Goal: Information Seeking & Learning: Learn about a topic

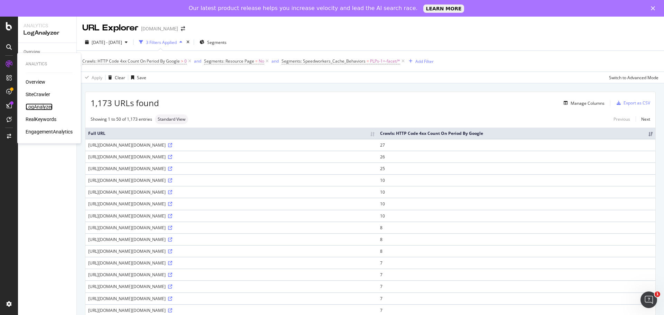
click at [42, 108] on div "LogAnalyzer" at bounding box center [39, 106] width 27 height 7
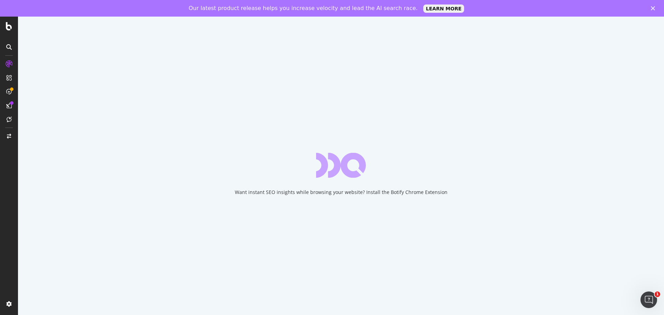
click at [312, 241] on div "Want instant SEO insights while browsing your website? Install the Botify Chrom…" at bounding box center [341, 174] width 646 height 315
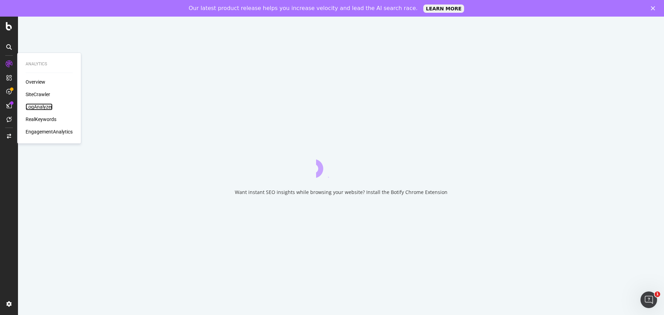
click at [35, 105] on div "LogAnalyzer" at bounding box center [39, 106] width 27 height 7
click at [33, 82] on div "Overview" at bounding box center [36, 81] width 20 height 7
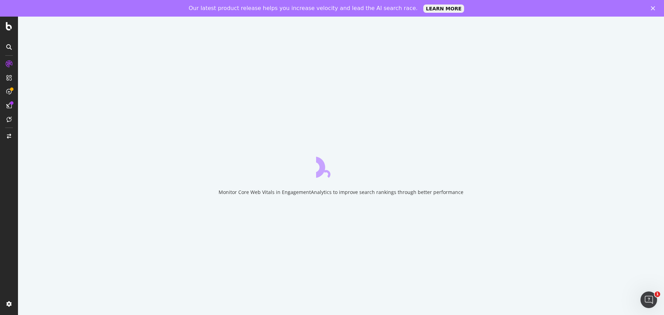
click at [204, 116] on div "Monitor Core Web Vitals in EngagementAnalytics to improve search rankings throu…" at bounding box center [341, 174] width 646 height 315
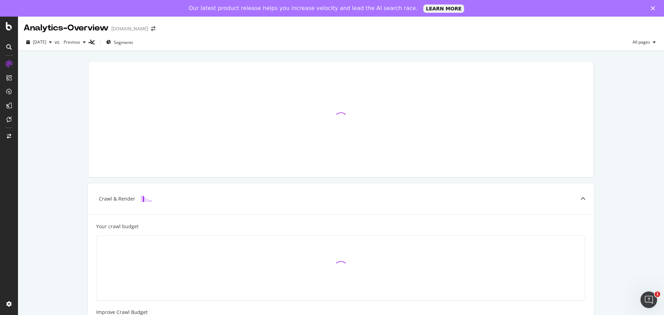
click at [66, 133] on div "Crawl & Render Your crawl budget Improve Crawl Budget Index Rank Convert" at bounding box center [341, 268] width 646 height 435
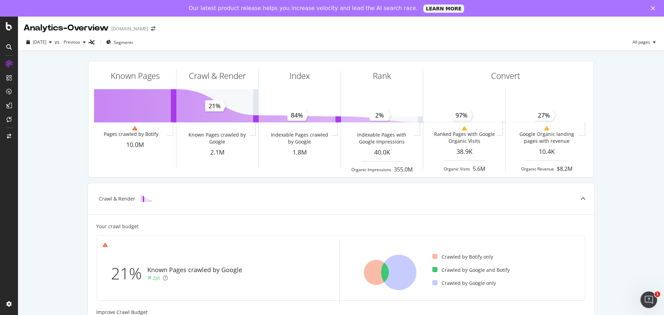
click at [130, 49] on div "[DATE] vs Previous Segments All pages" at bounding box center [341, 44] width 646 height 14
click at [131, 43] on span "Segments" at bounding box center [123, 42] width 19 height 6
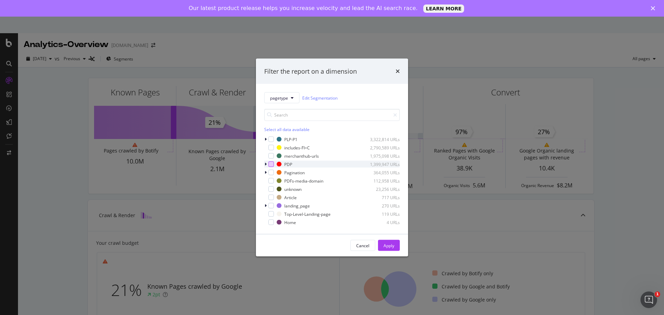
click at [269, 165] on div "modal" at bounding box center [271, 164] width 6 height 6
click at [390, 252] on div "Cancel Apply" at bounding box center [332, 245] width 152 height 22
drag, startPoint x: 387, startPoint y: 249, endPoint x: 53, endPoint y: 165, distance: 344.3
click at [386, 249] on div "Apply" at bounding box center [388, 245] width 11 height 10
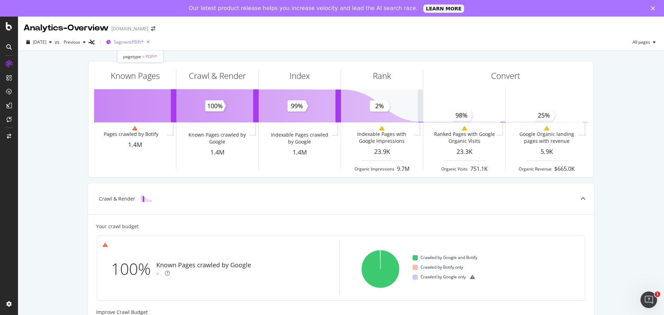
click at [144, 43] on span "Segment: PDP/*" at bounding box center [129, 42] width 30 height 6
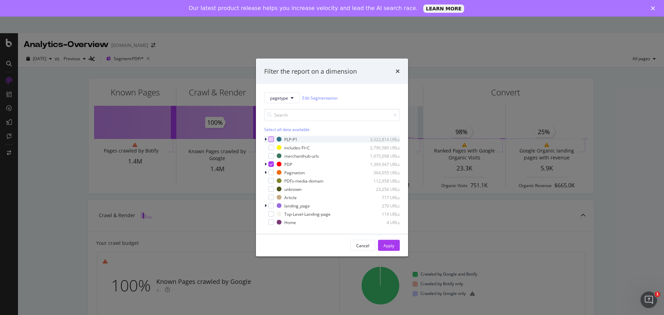
click at [270, 140] on div "modal" at bounding box center [271, 140] width 6 height 6
click at [271, 165] on icon "modal" at bounding box center [271, 163] width 3 height 3
drag, startPoint x: 381, startPoint y: 245, endPoint x: 533, endPoint y: 219, distance: 154.1
click at [382, 245] on button "Apply" at bounding box center [389, 245] width 22 height 11
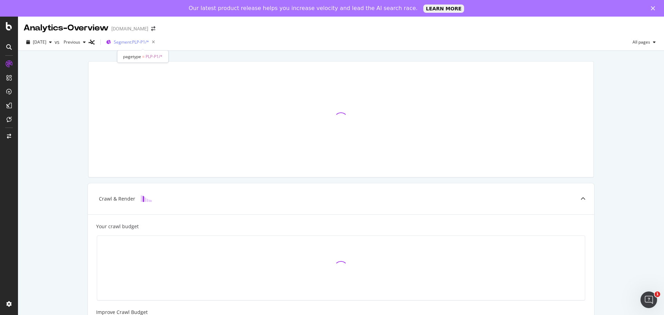
click at [151, 39] on div "Segment: PLP-P1/*" at bounding box center [136, 42] width 44 height 10
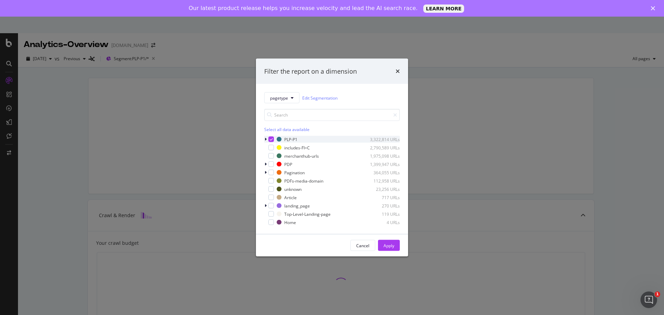
click at [265, 138] on icon "modal" at bounding box center [265, 139] width 2 height 4
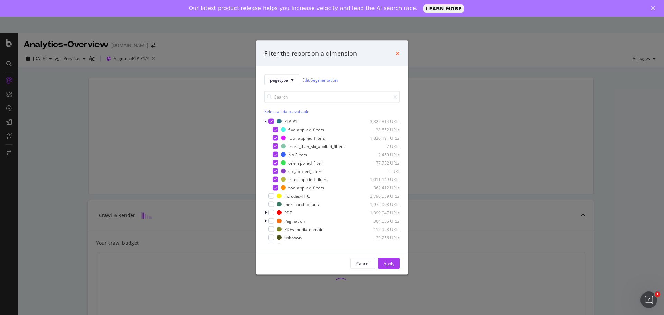
click at [396, 52] on icon "times" at bounding box center [397, 53] width 4 height 6
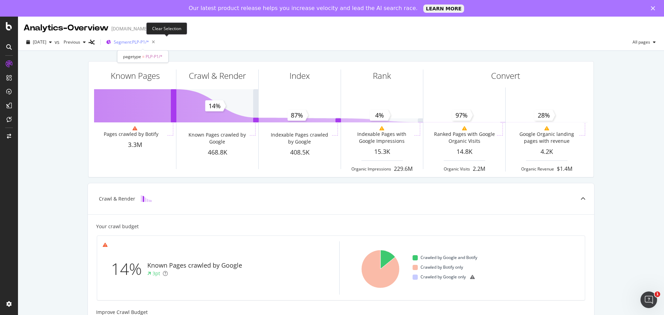
click at [158, 39] on div "Segment: PLP-P1/*" at bounding box center [136, 42] width 44 height 10
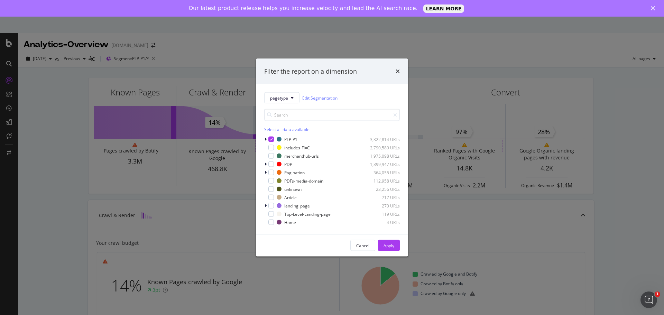
click at [263, 139] on div "pagetype Edit Segmentation Select all data available PLP-P1 3,322,814 URLs incl…" at bounding box center [332, 159] width 152 height 150
click at [266, 140] on icon "modal" at bounding box center [265, 139] width 2 height 4
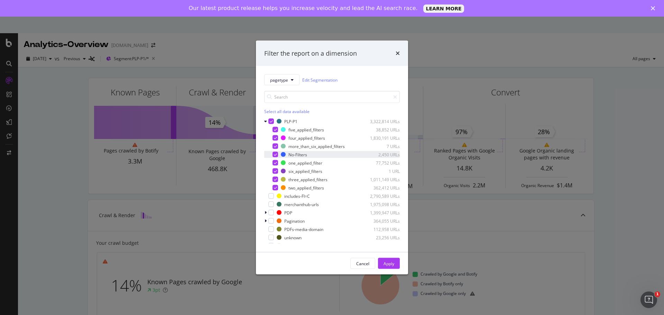
click at [274, 153] on icon "modal" at bounding box center [275, 154] width 3 height 3
click at [275, 162] on icon "modal" at bounding box center [275, 162] width 3 height 3
click at [273, 180] on div "modal" at bounding box center [275, 180] width 6 height 6
click at [274, 186] on icon "modal" at bounding box center [275, 187] width 3 height 3
click at [390, 262] on div "Apply" at bounding box center [388, 263] width 11 height 6
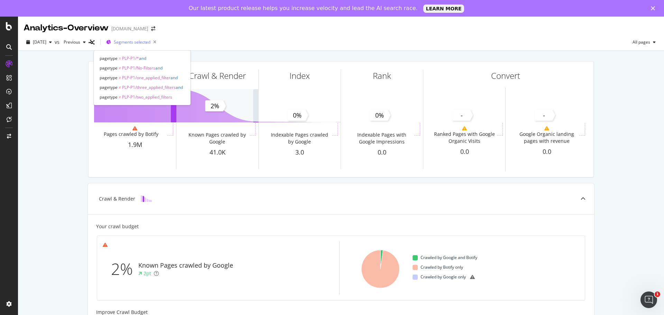
click at [141, 43] on span "Segments selected" at bounding box center [132, 42] width 37 height 6
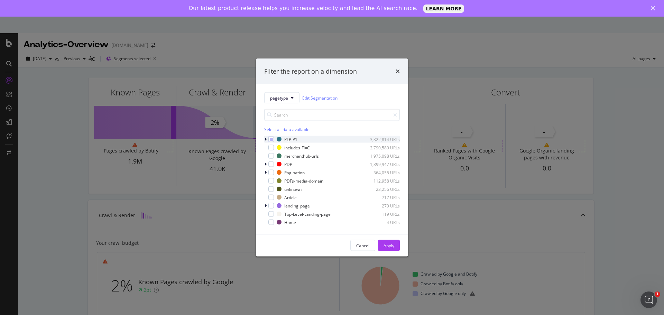
click at [267, 138] on div "modal" at bounding box center [266, 139] width 4 height 7
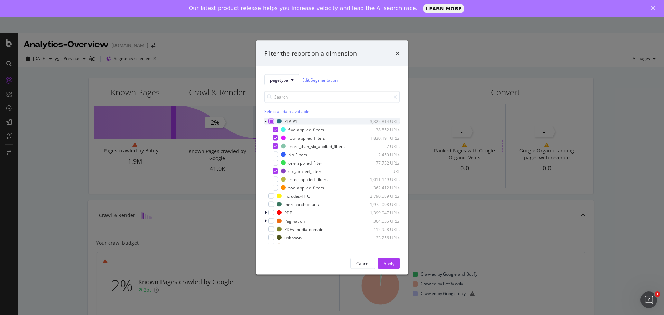
click at [271, 120] on icon "modal" at bounding box center [271, 121] width 3 height 3
click at [275, 154] on div "modal" at bounding box center [275, 155] width 6 height 6
click at [275, 161] on div "modal" at bounding box center [275, 163] width 6 height 6
click at [277, 185] on div "modal" at bounding box center [275, 188] width 6 height 6
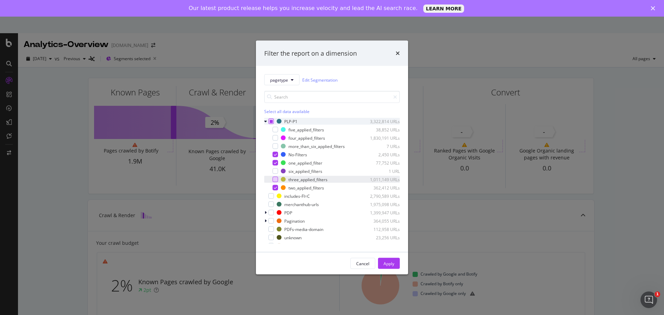
click at [274, 177] on div "modal" at bounding box center [275, 180] width 6 height 6
click at [386, 264] on div "Apply" at bounding box center [388, 263] width 11 height 6
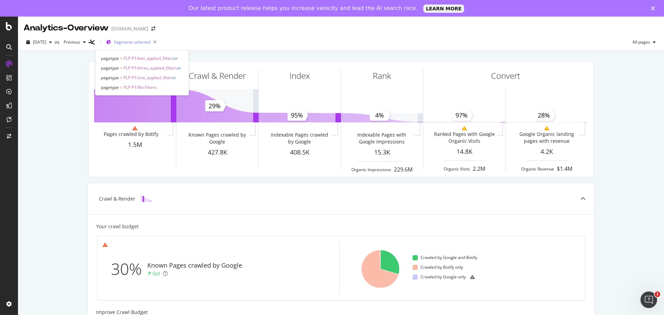
click at [144, 42] on span "Segments selected" at bounding box center [132, 42] width 37 height 6
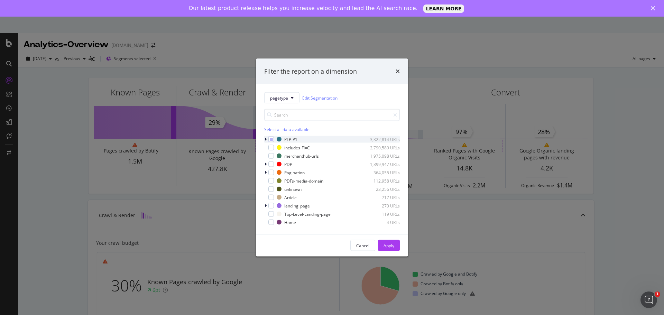
click at [264, 138] on icon "modal" at bounding box center [265, 139] width 2 height 4
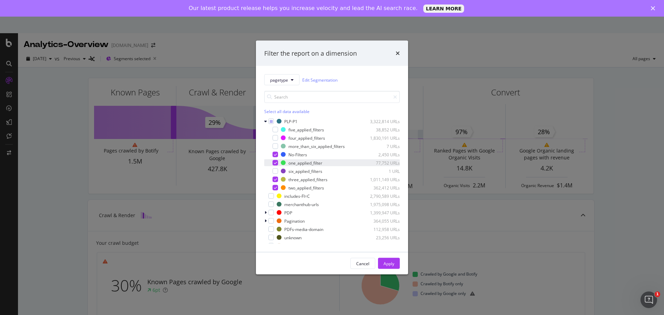
click at [276, 166] on div "one_applied_filter 77,752 URLs" at bounding box center [332, 162] width 136 height 7
click at [272, 186] on div "modal" at bounding box center [270, 187] width 4 height 7
click at [275, 178] on icon "modal" at bounding box center [275, 179] width 3 height 3
click at [399, 264] on button "Apply" at bounding box center [389, 263] width 22 height 11
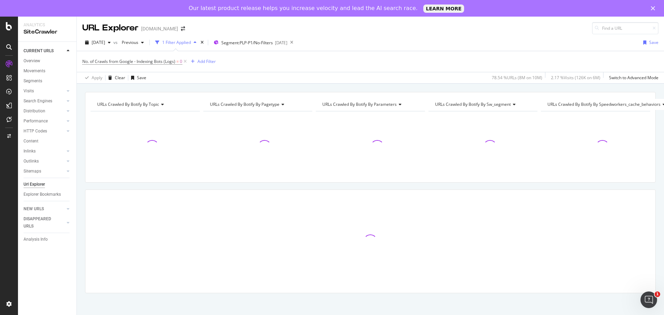
click at [374, 27] on div "URL Explorer www.diy.com" at bounding box center [370, 26] width 587 height 18
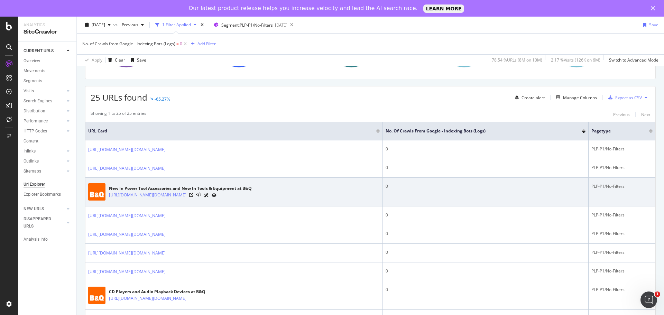
scroll to position [104, 0]
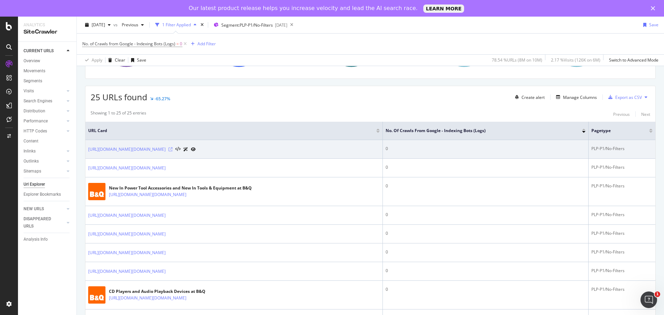
click at [172, 149] on icon at bounding box center [170, 149] width 4 height 4
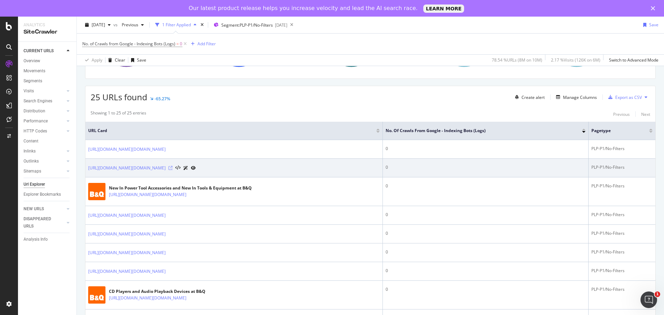
click at [172, 166] on icon at bounding box center [170, 168] width 4 height 4
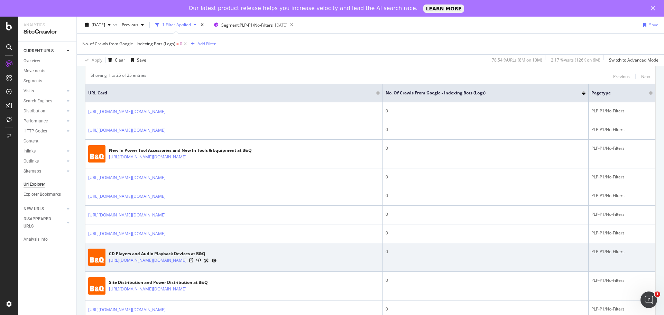
scroll to position [207, 0]
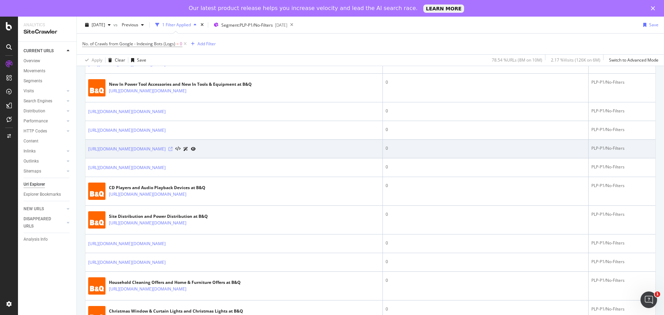
click at [172, 151] on icon at bounding box center [170, 149] width 4 height 4
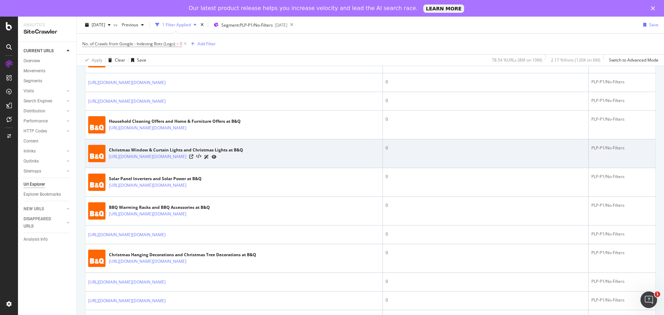
scroll to position [380, 0]
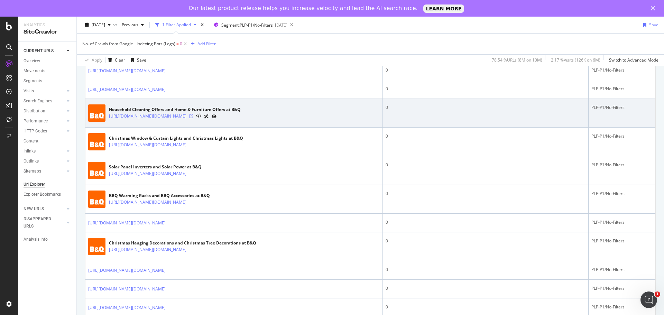
click at [193, 118] on icon at bounding box center [191, 116] width 4 height 4
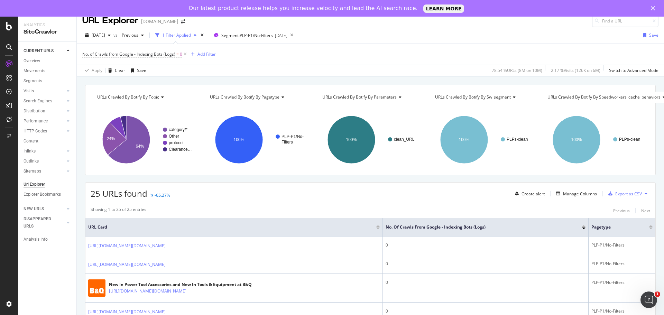
scroll to position [0, 0]
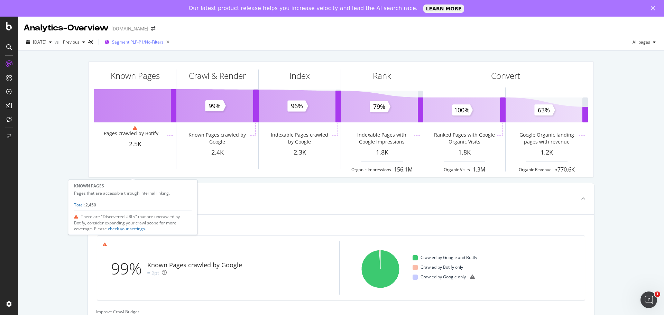
click at [147, 42] on span "Segment: PLP-P1/No-Filters" at bounding box center [138, 42] width 52 height 6
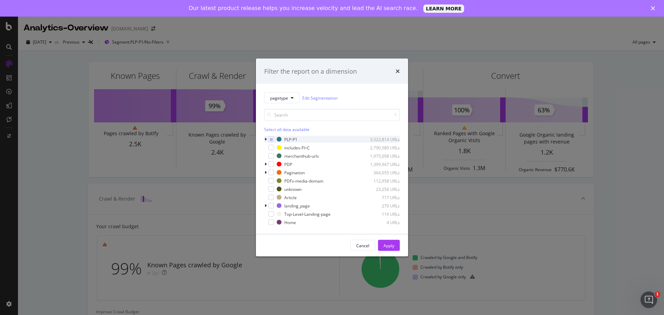
click at [265, 139] on icon "modal" at bounding box center [265, 139] width 2 height 4
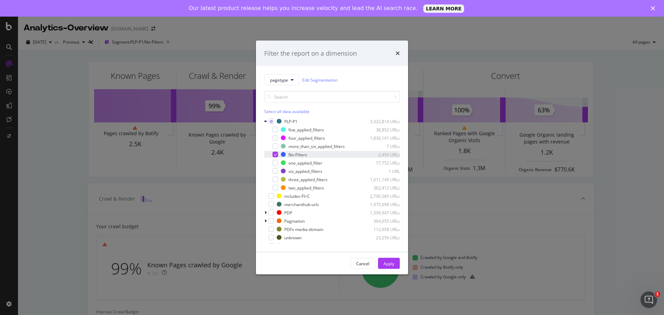
click at [274, 154] on icon "modal" at bounding box center [275, 154] width 3 height 3
click at [277, 163] on div "modal" at bounding box center [275, 163] width 6 height 6
click at [394, 265] on div "Apply" at bounding box center [388, 263] width 11 height 6
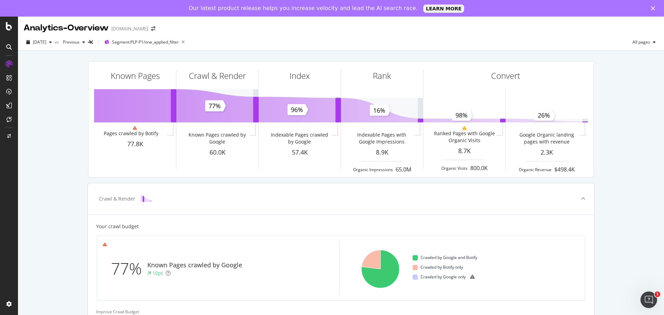
scroll to position [35, 0]
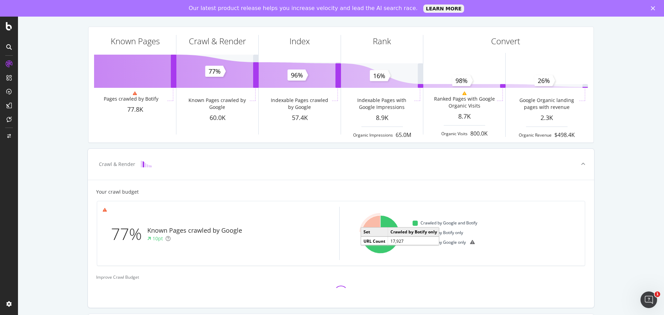
click at [369, 223] on icon "A chart." at bounding box center [370, 224] width 19 height 19
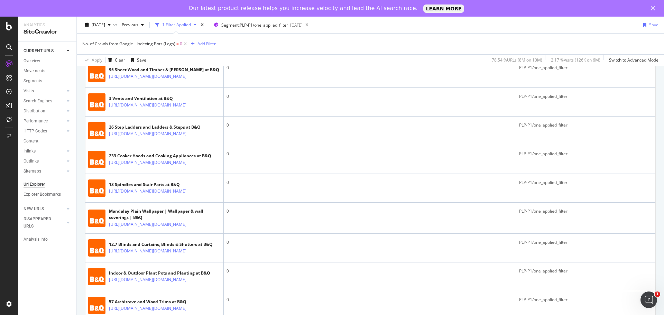
scroll to position [622, 0]
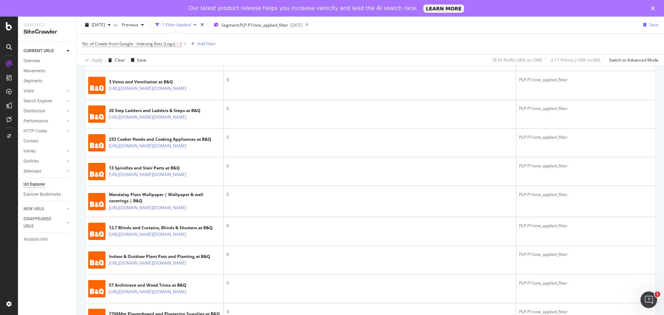
click at [193, 4] on icon at bounding box center [191, 2] width 4 height 4
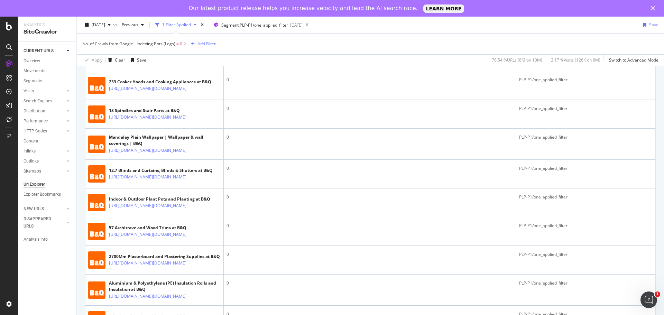
scroll to position [691, 0]
